Goal: Task Accomplishment & Management: Manage account settings

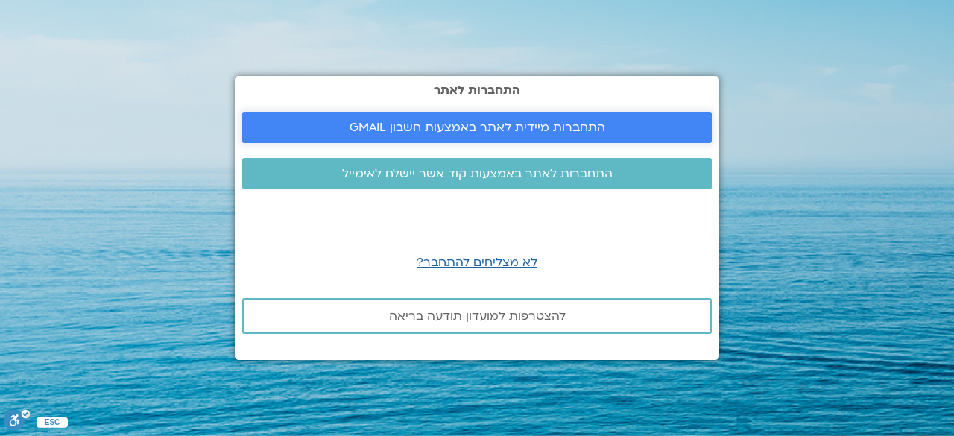
click at [554, 131] on span "התחברות מיידית לאתר באמצעות חשבון GMAIL" at bounding box center [478, 127] width 256 height 13
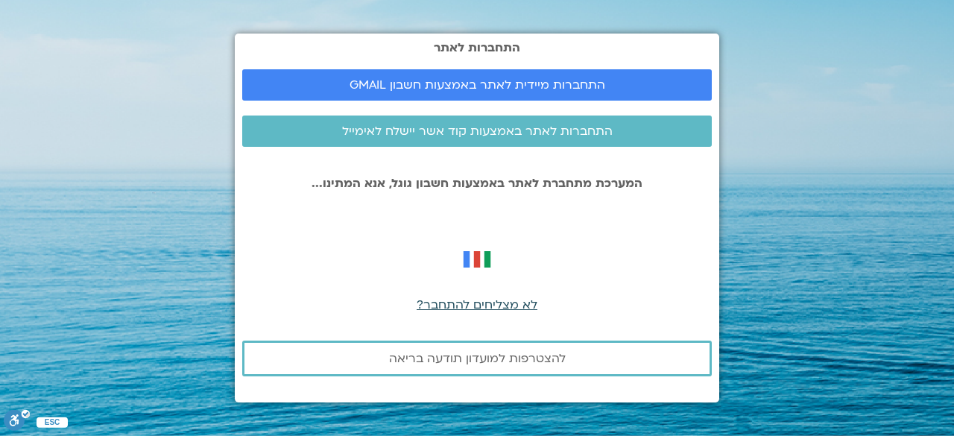
click at [476, 306] on span "לא מצליחים להתחבר?" at bounding box center [477, 305] width 121 height 16
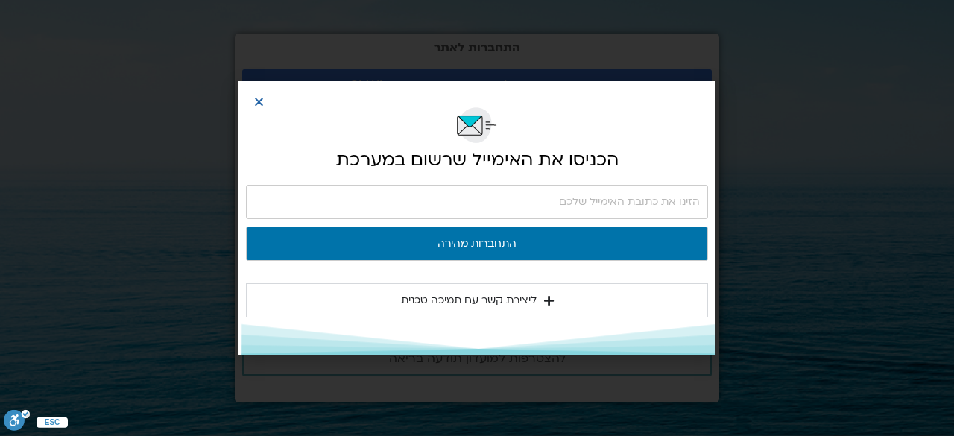
click at [639, 209] on input "email" at bounding box center [477, 202] width 462 height 34
type input "[EMAIL_ADDRESS][DOMAIN_NAME]"
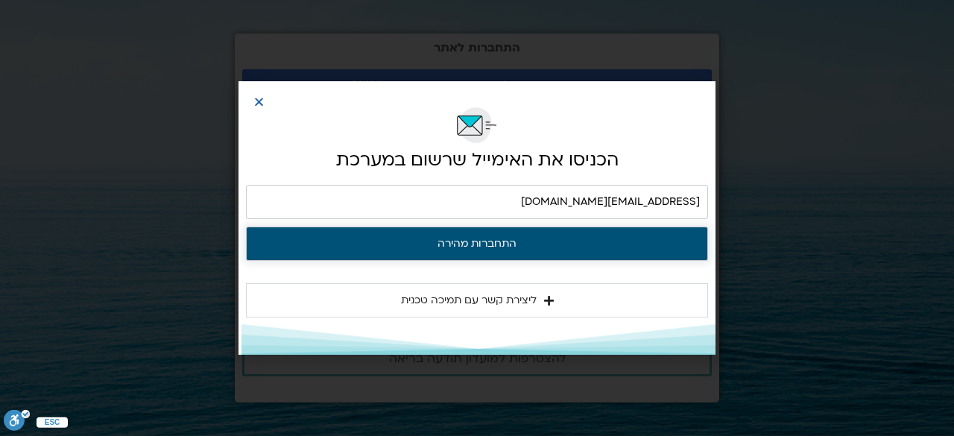
click at [464, 251] on button "התחברות מהירה" at bounding box center [477, 244] width 462 height 34
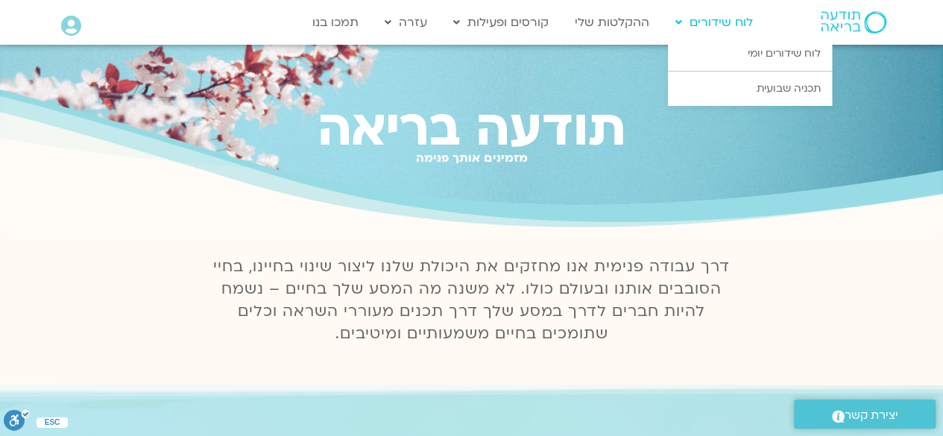
click at [730, 25] on link "לוח שידורים" at bounding box center [714, 22] width 92 height 28
click at [686, 26] on link "לוח שידורים" at bounding box center [714, 22] width 92 height 28
click at [786, 57] on link "לוח שידורים יומי" at bounding box center [750, 54] width 164 height 34
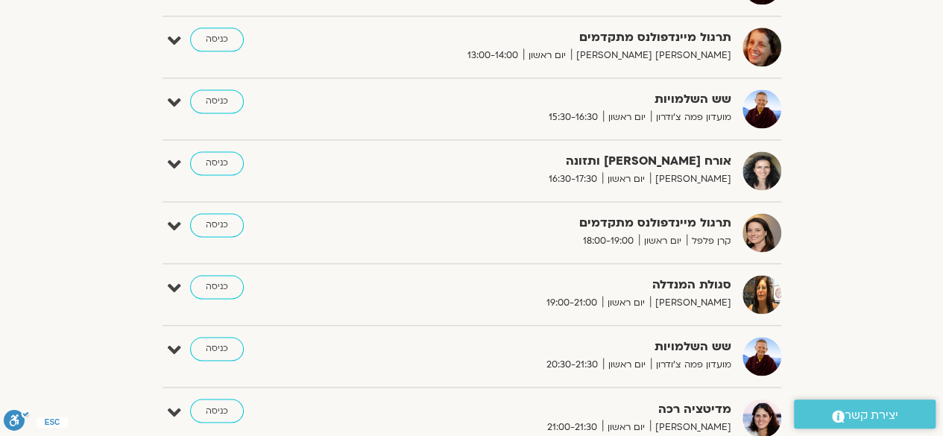
scroll to position [1004, 0]
click at [215, 157] on link "כניסה" at bounding box center [217, 163] width 54 height 24
